Goal: Transaction & Acquisition: Purchase product/service

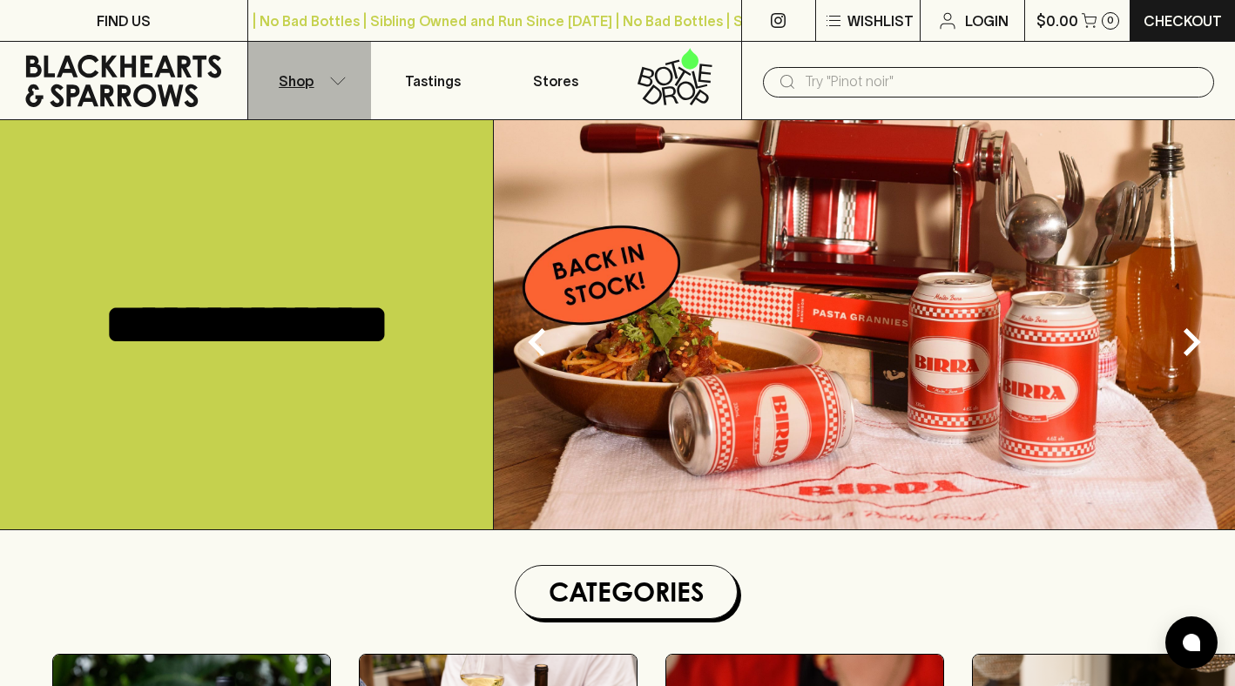
click at [304, 74] on p "Shop" at bounding box center [296, 81] width 35 height 21
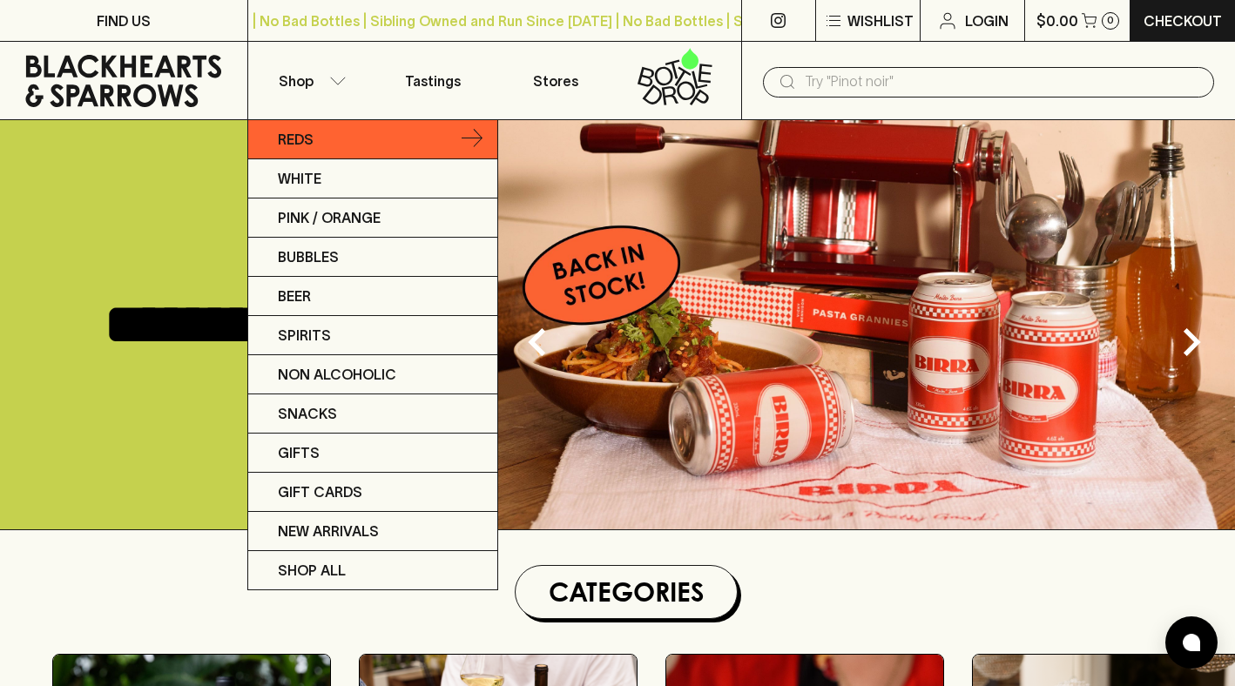
click at [304, 132] on p "Reds" at bounding box center [296, 139] width 36 height 21
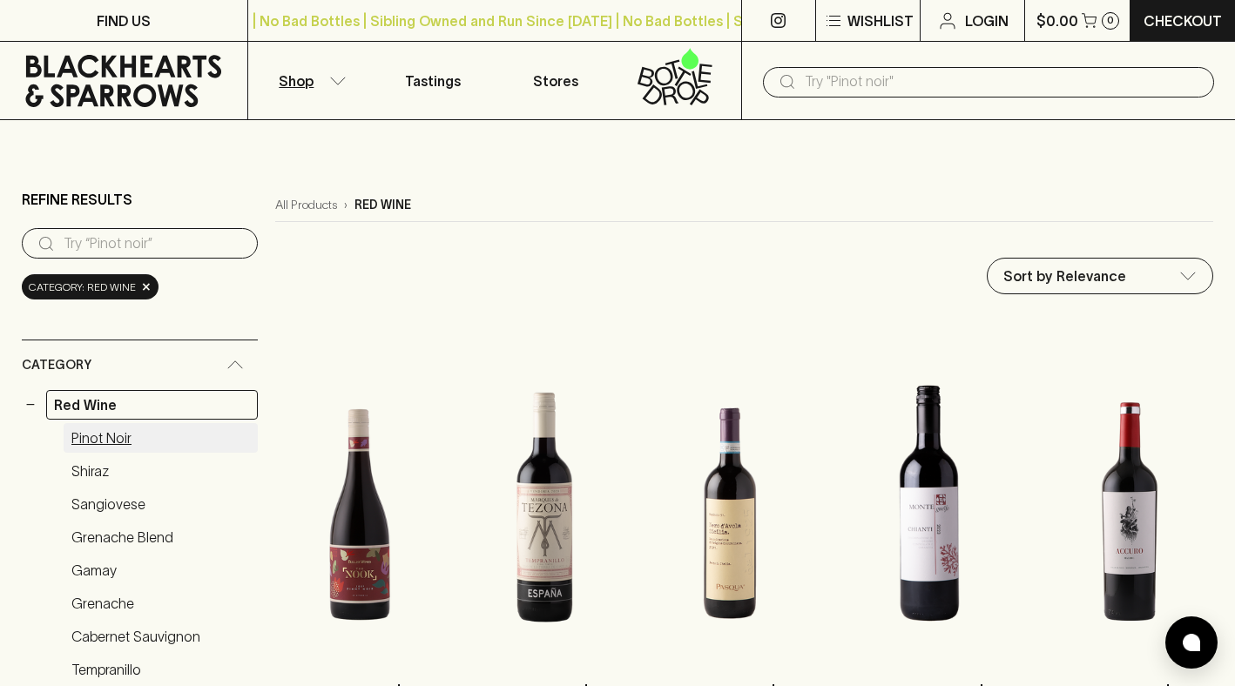
click at [122, 428] on link "Pinot Noir" at bounding box center [161, 438] width 194 height 30
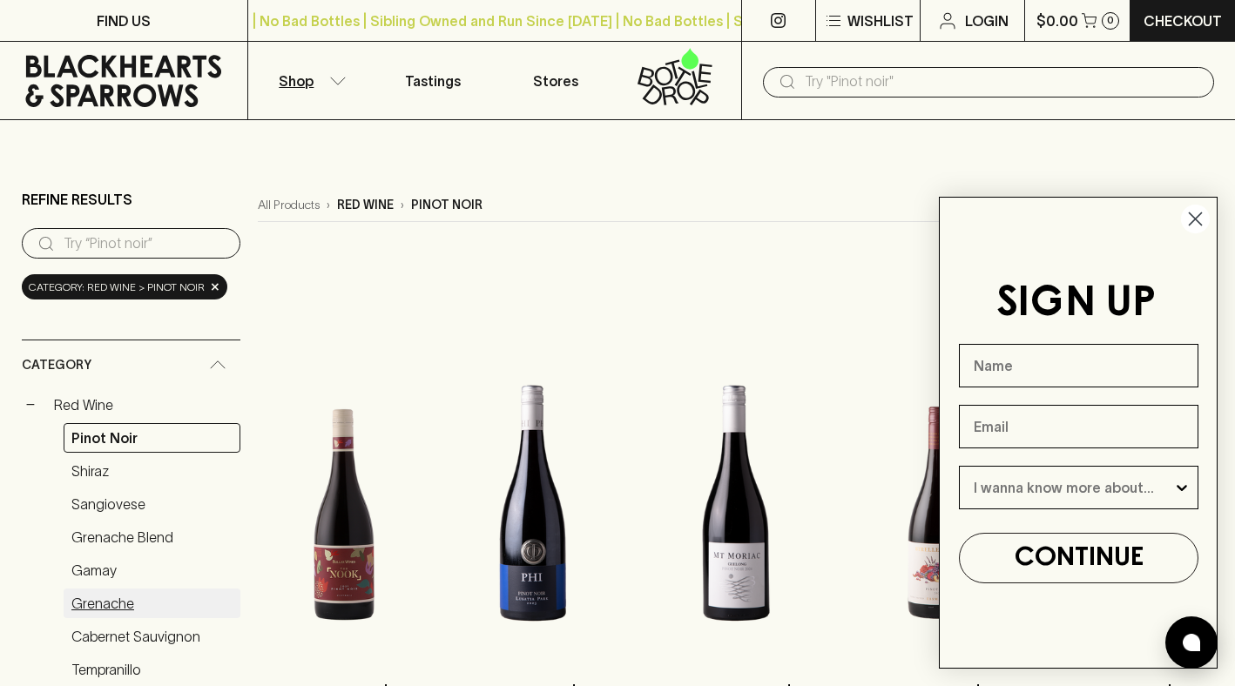
click at [99, 597] on link "Grenache" at bounding box center [152, 604] width 177 height 30
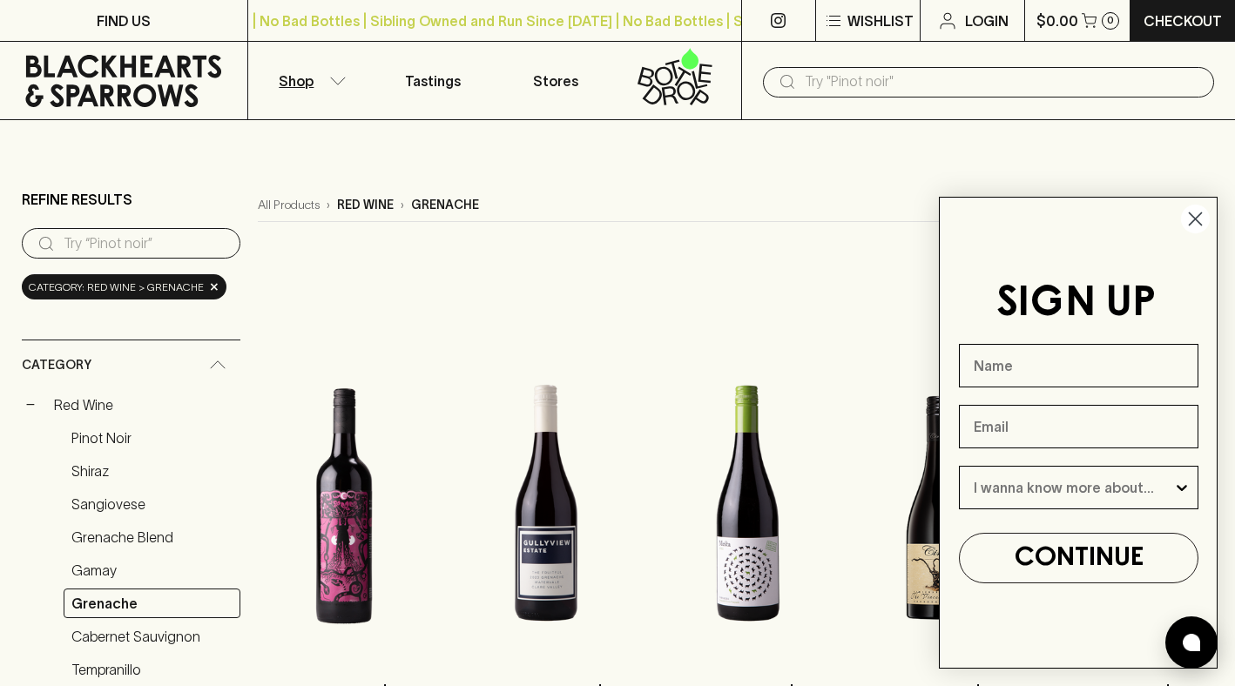
click at [1198, 221] on icon "Close dialog" at bounding box center [1196, 219] width 12 height 12
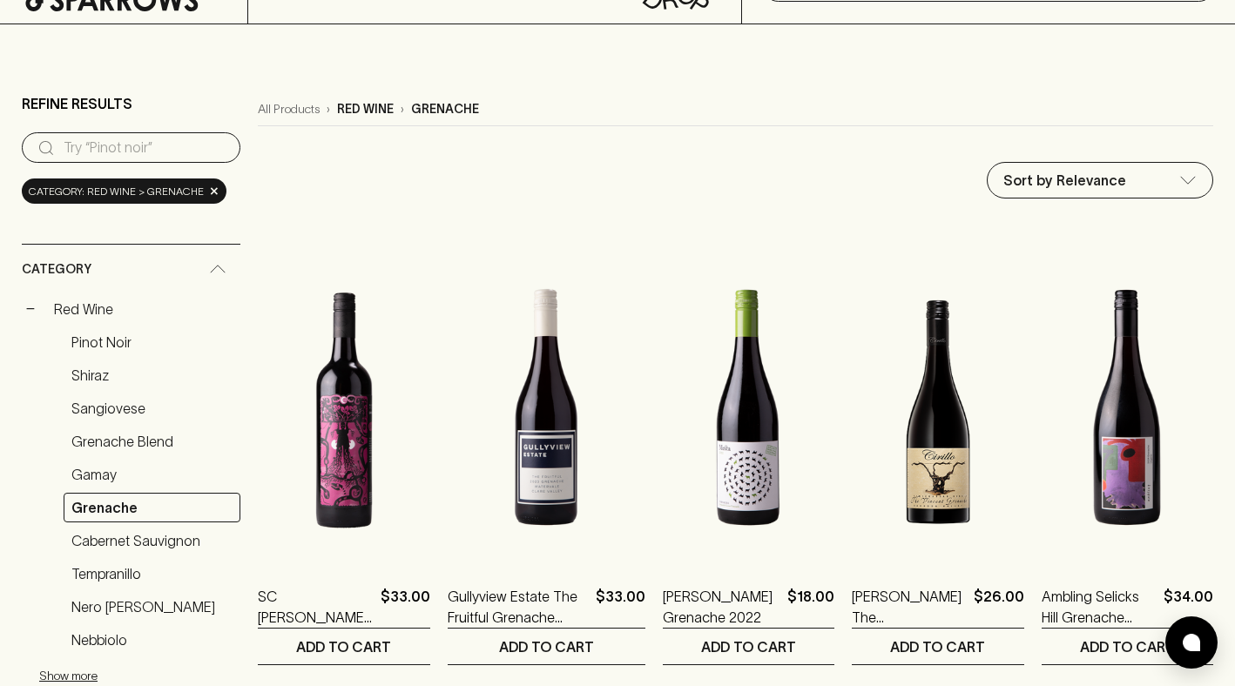
scroll to position [57, 0]
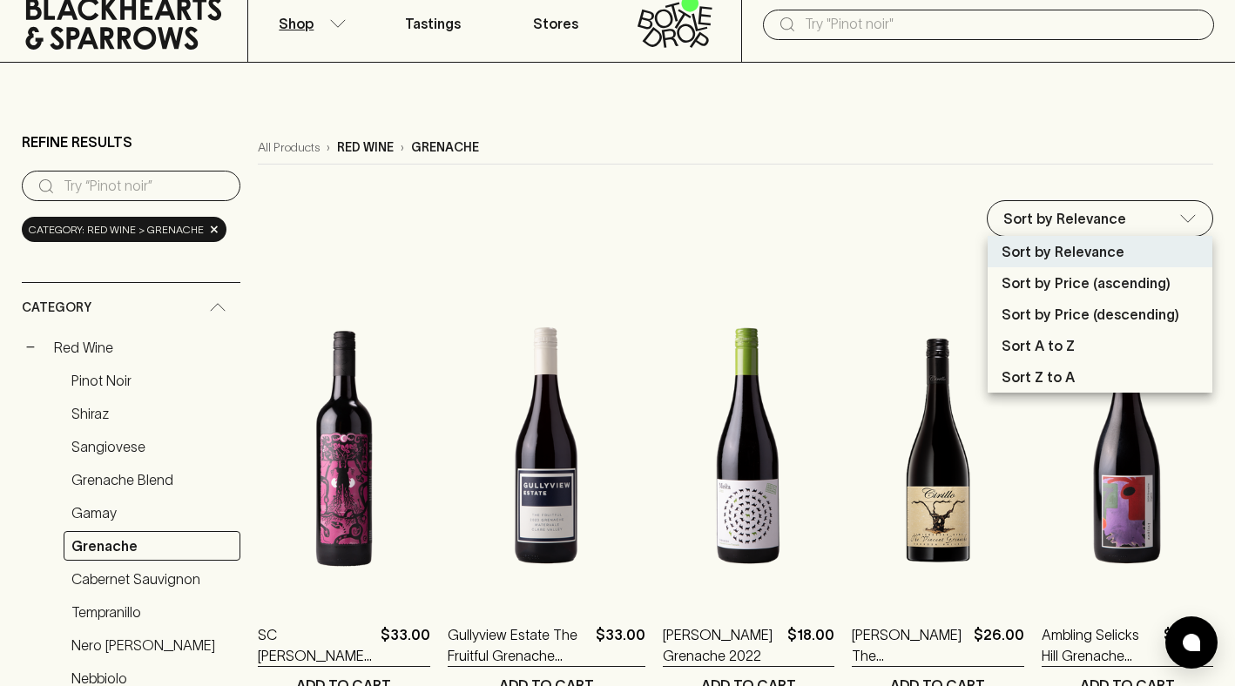
click at [1018, 304] on p "Sort by Price (descending)" at bounding box center [1091, 314] width 178 height 21
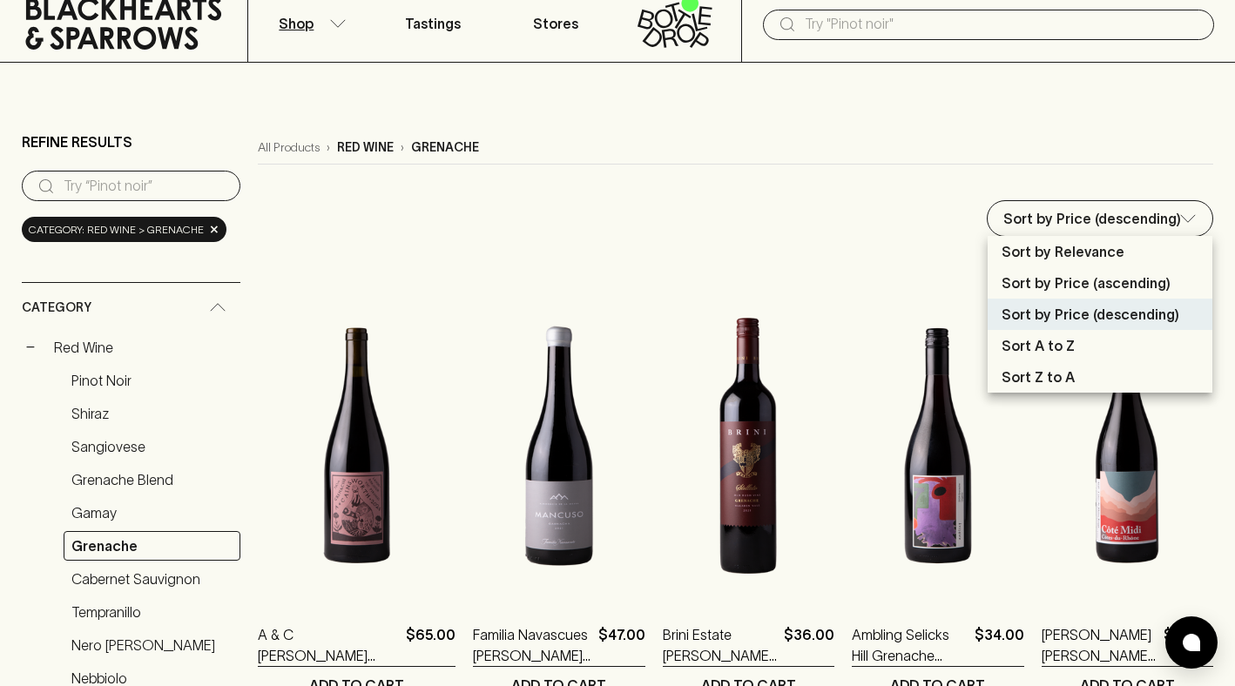
click at [1101, 287] on p "Sort by Price (ascending)" at bounding box center [1086, 283] width 169 height 21
type input "price:asc"
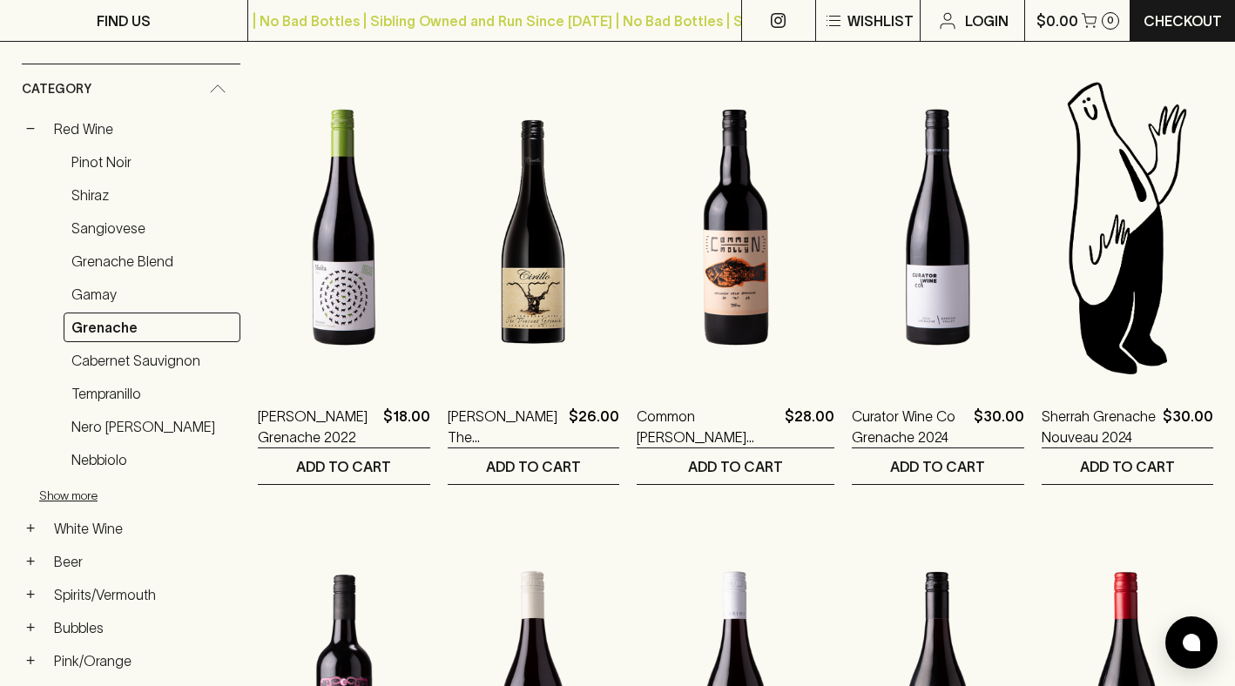
scroll to position [280, 0]
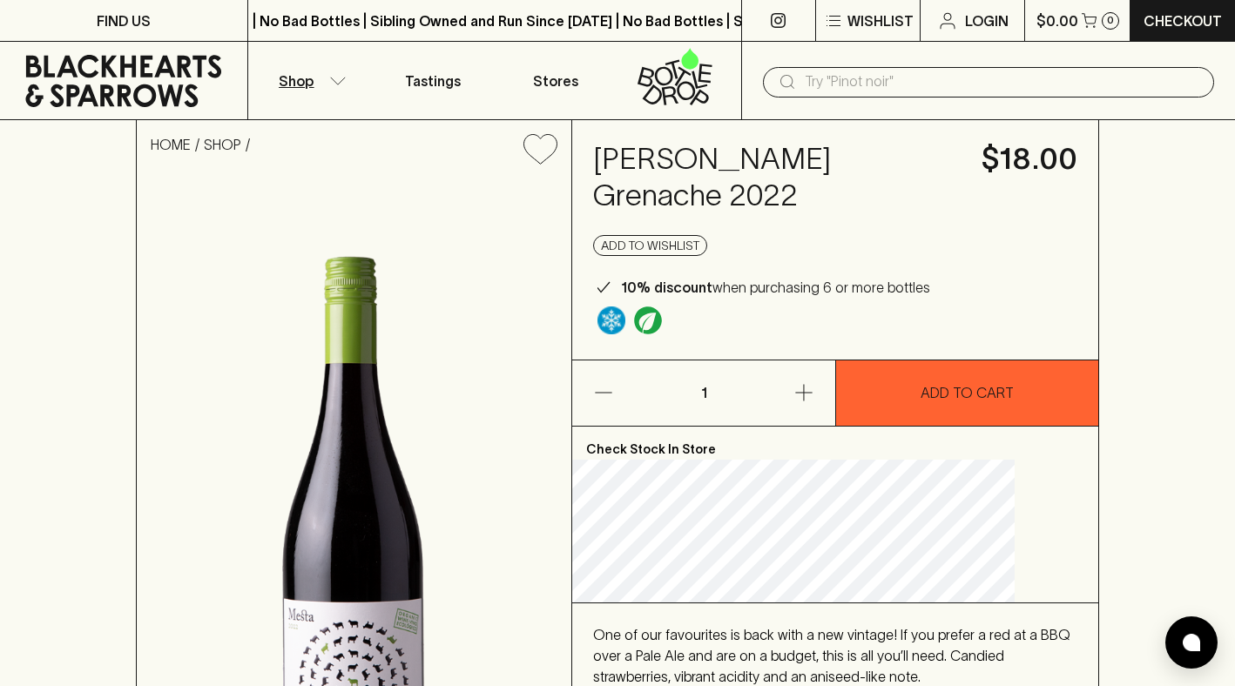
click at [329, 84] on icon "button" at bounding box center [337, 81] width 17 height 9
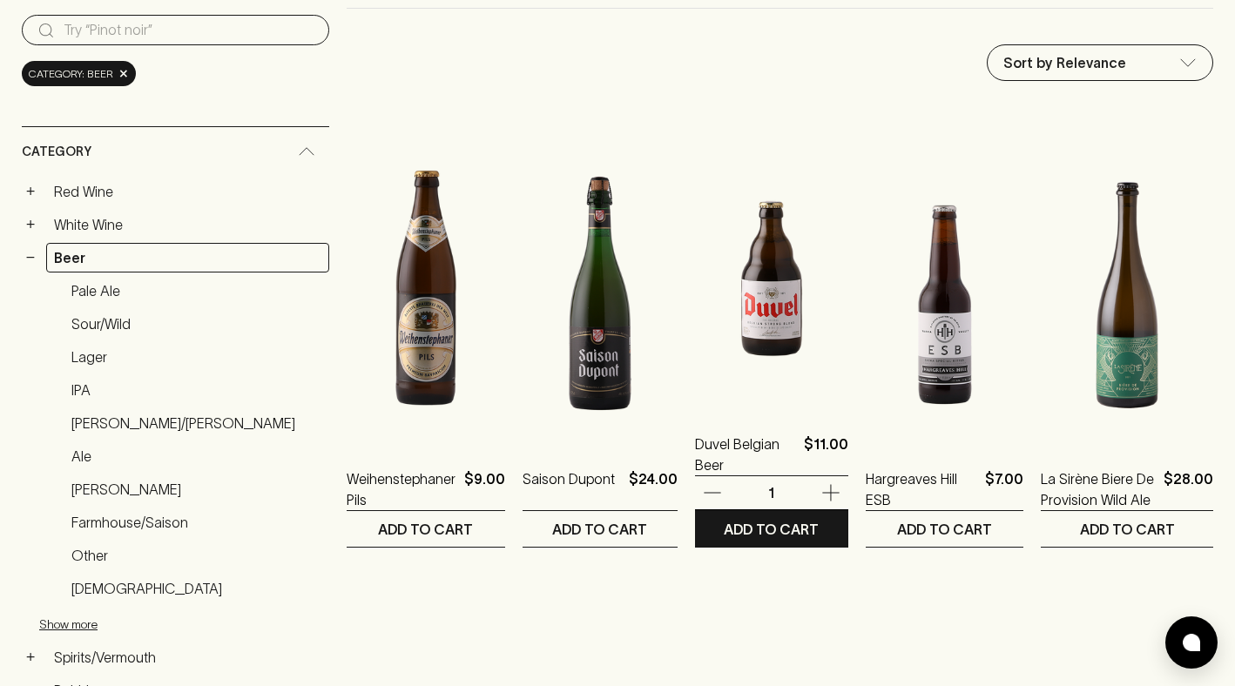
scroll to position [1, 0]
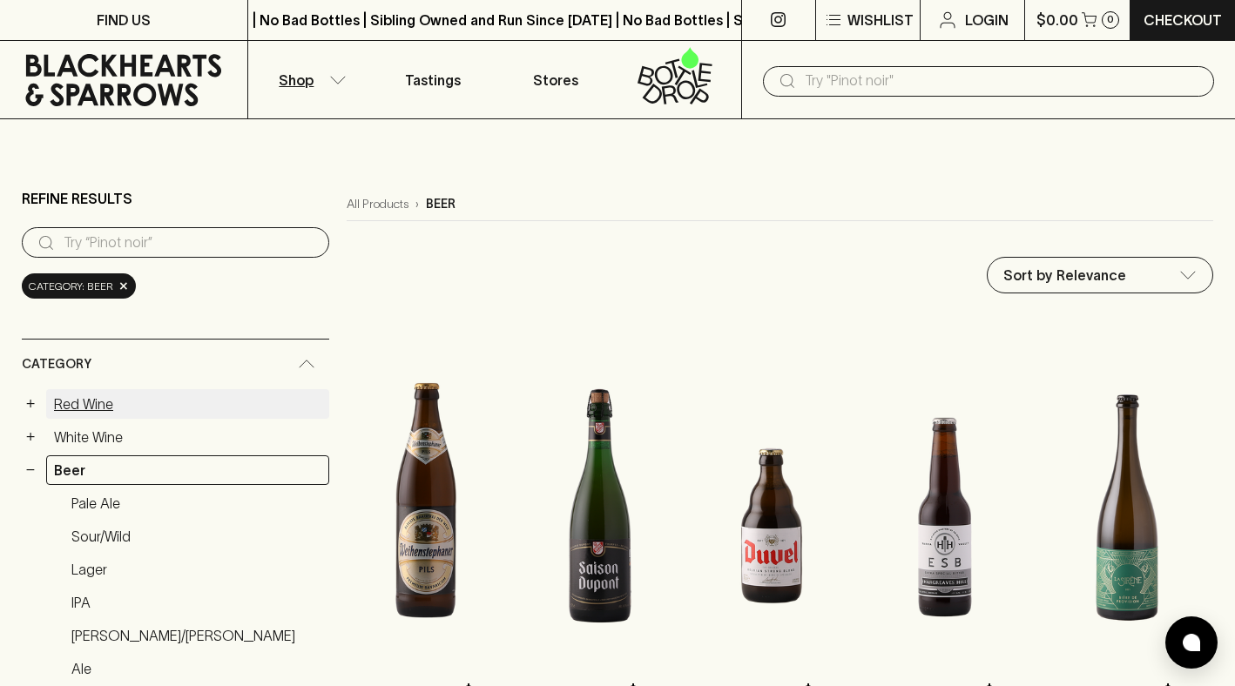
click at [104, 405] on link "Red Wine" at bounding box center [187, 404] width 283 height 30
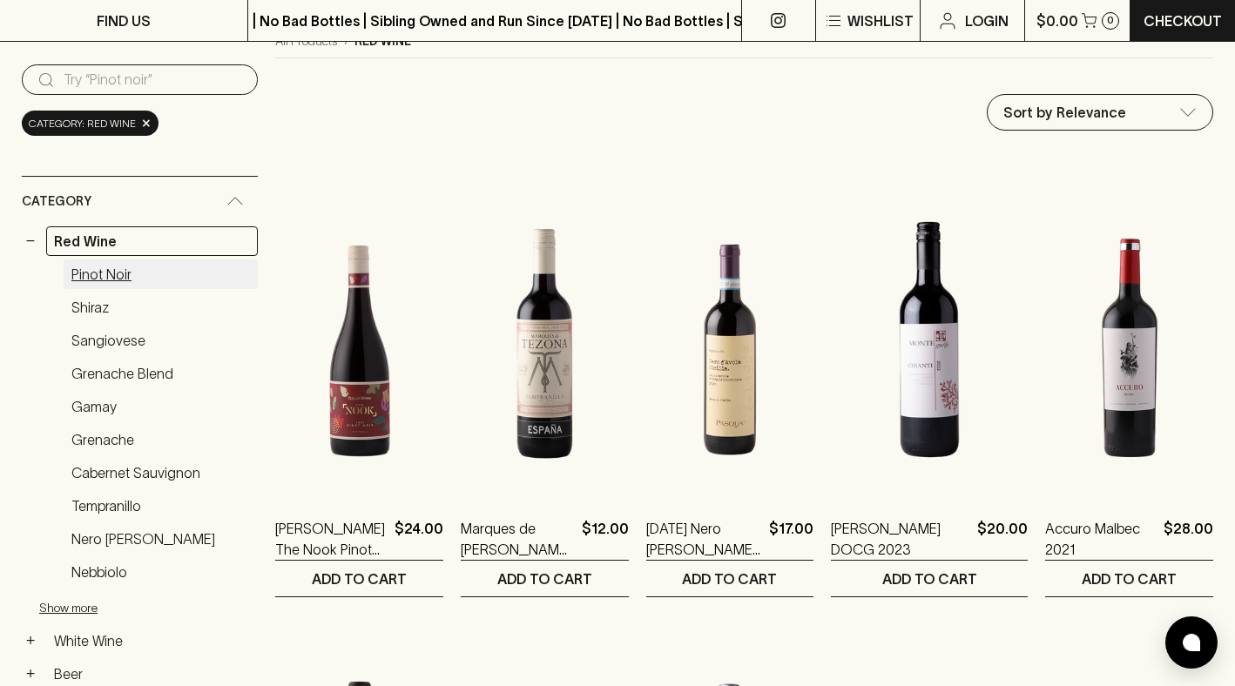
scroll to position [165, 0]
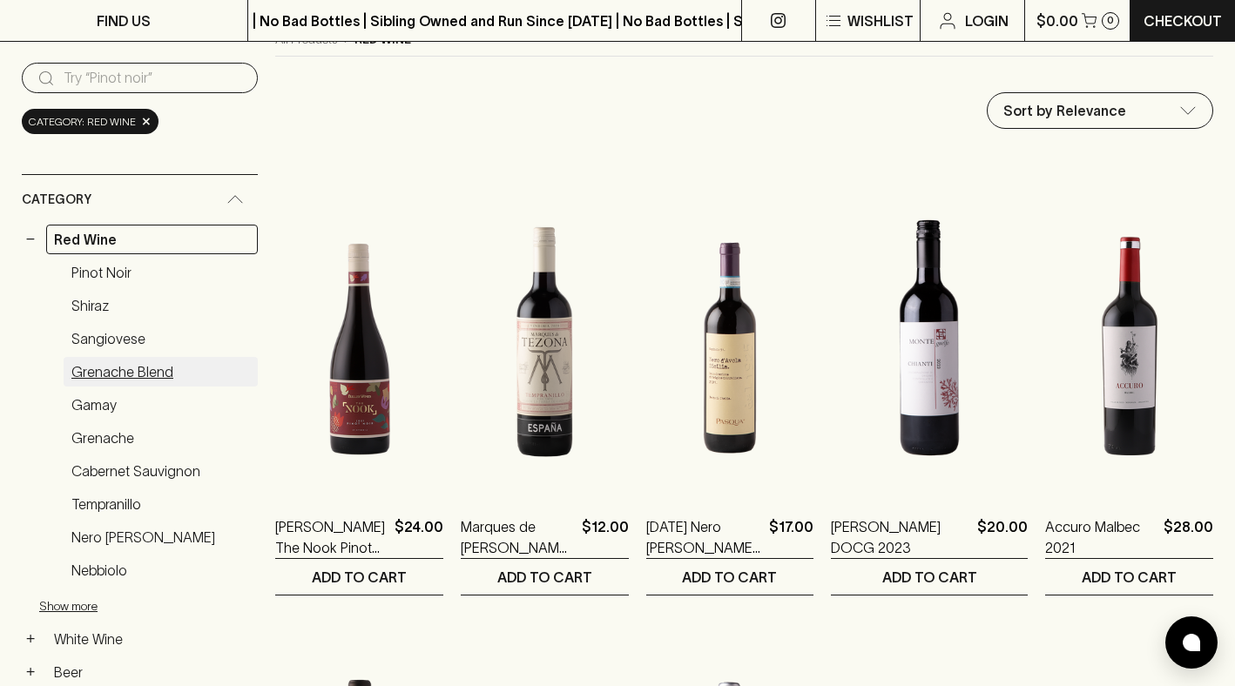
click at [112, 380] on link "Grenache Blend" at bounding box center [161, 372] width 194 height 30
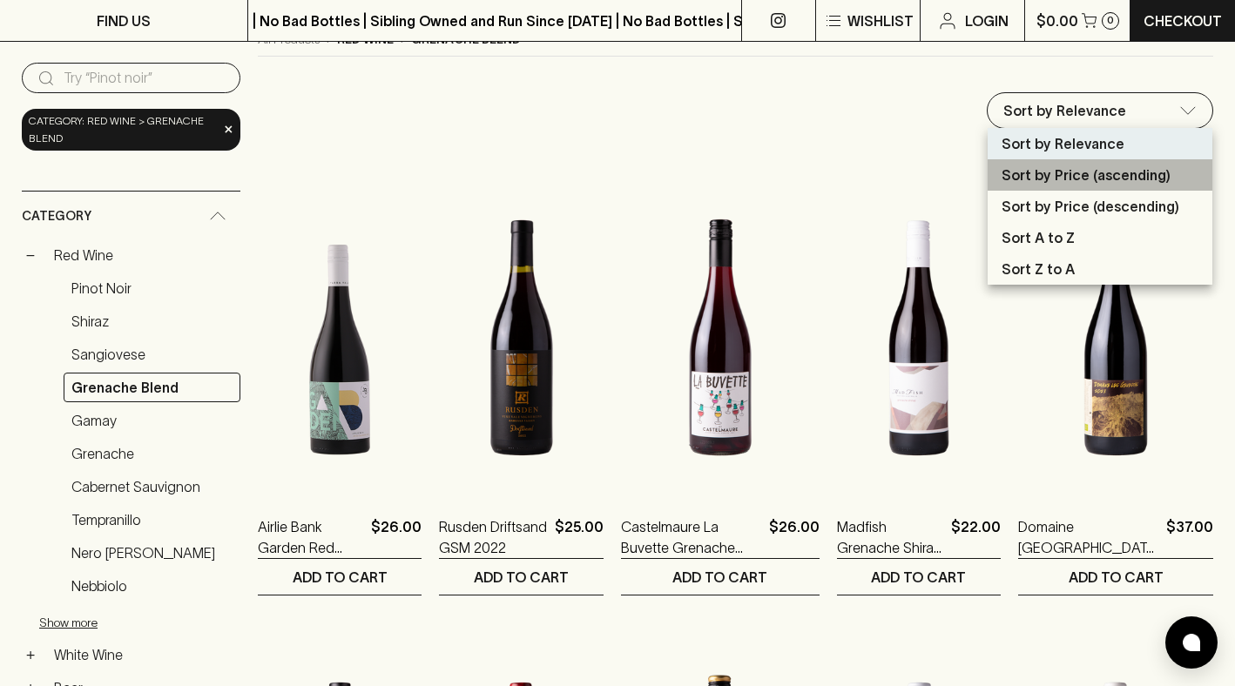
click at [1062, 172] on p "Sort by Price (ascending)" at bounding box center [1086, 175] width 169 height 21
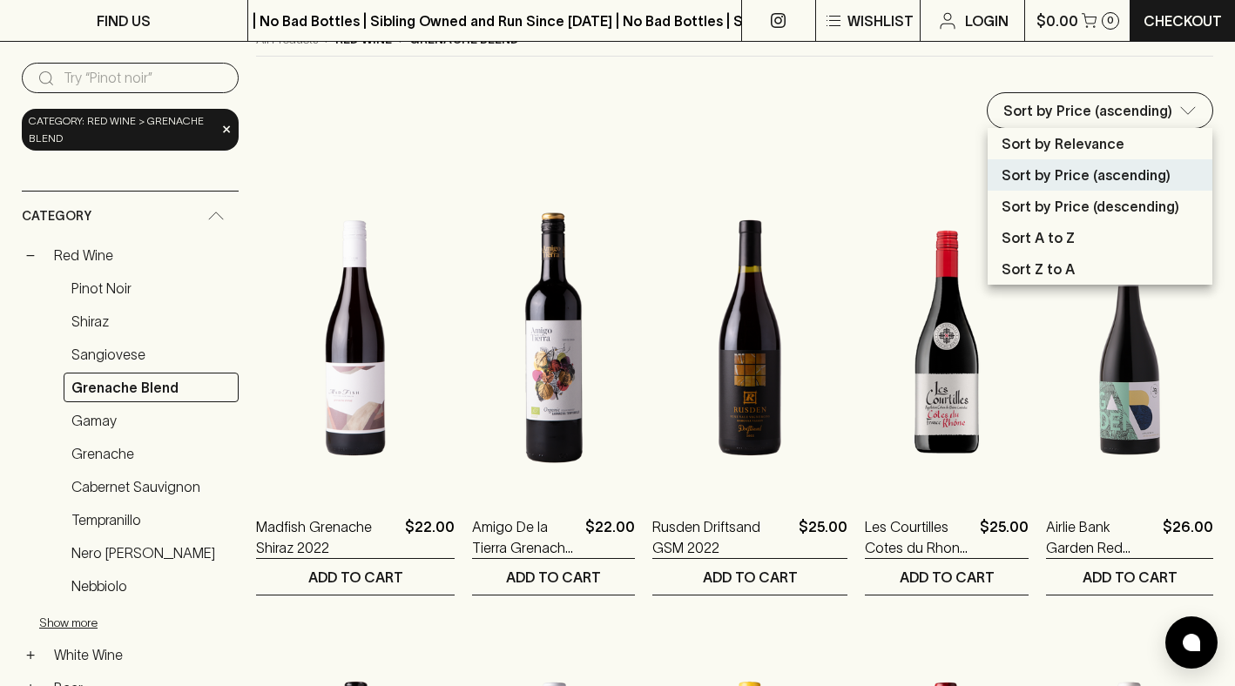
click at [1087, 202] on p "Sort by Price (descending)" at bounding box center [1091, 206] width 178 height 21
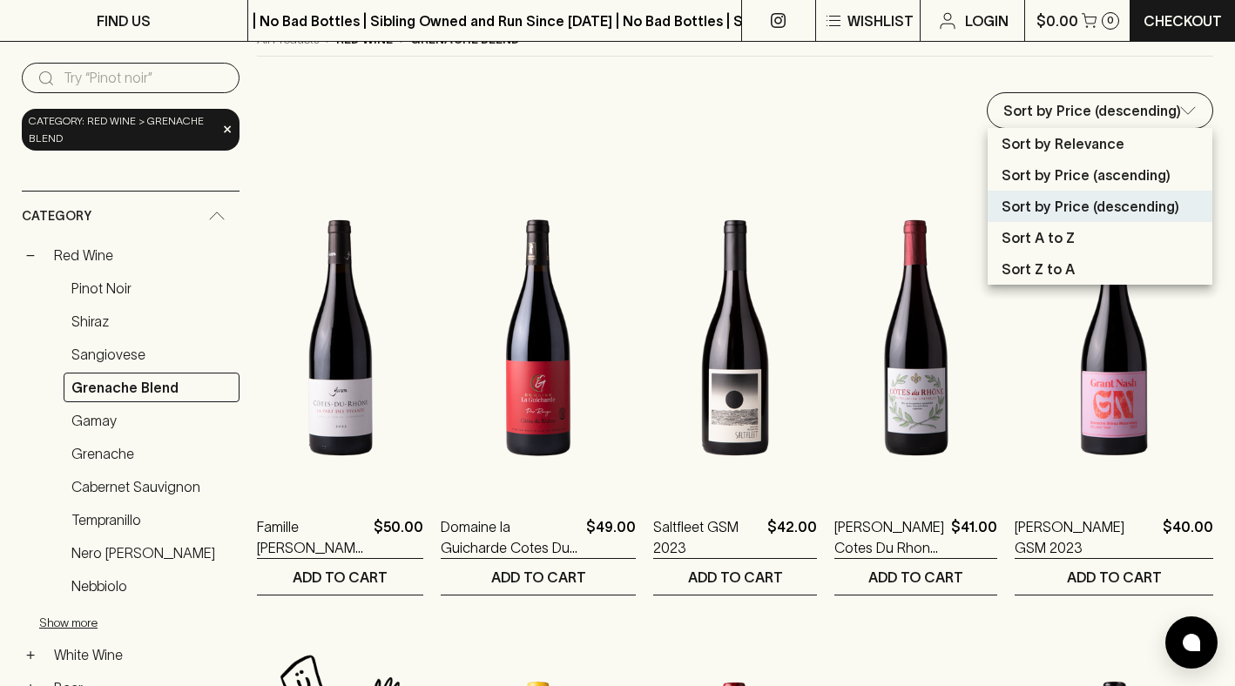
click at [1086, 175] on p "Sort by Price (ascending)" at bounding box center [1086, 175] width 169 height 21
type input "price:asc"
